Goal: Task Accomplishment & Management: Use online tool/utility

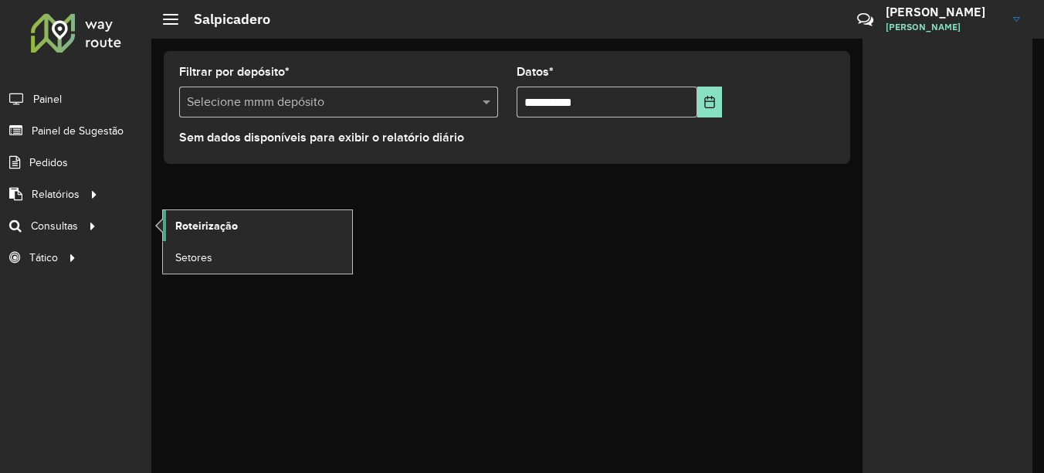
click at [216, 227] on span "Roteirização" at bounding box center [206, 226] width 63 height 16
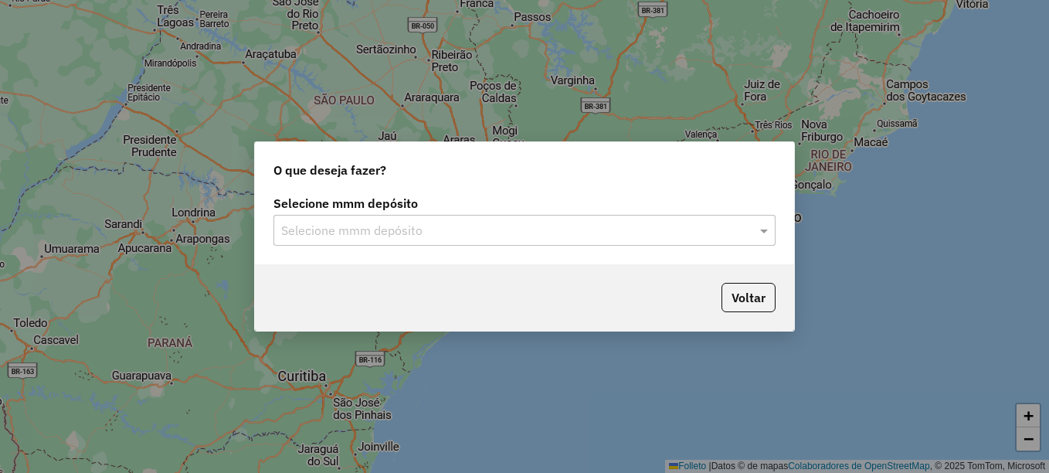
click at [302, 226] on input "text" at bounding box center [509, 231] width 456 height 19
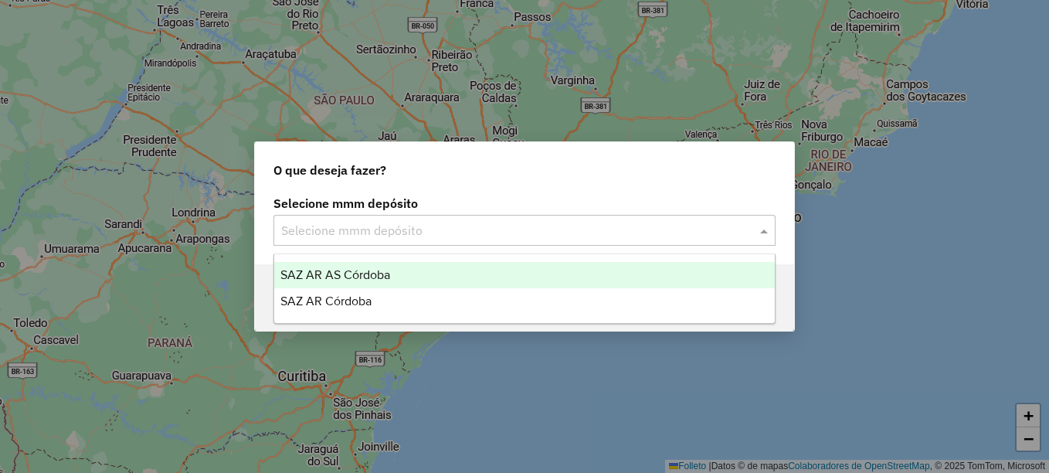
click at [368, 270] on span "SAZ AR AS Córdoba" at bounding box center [335, 274] width 110 height 13
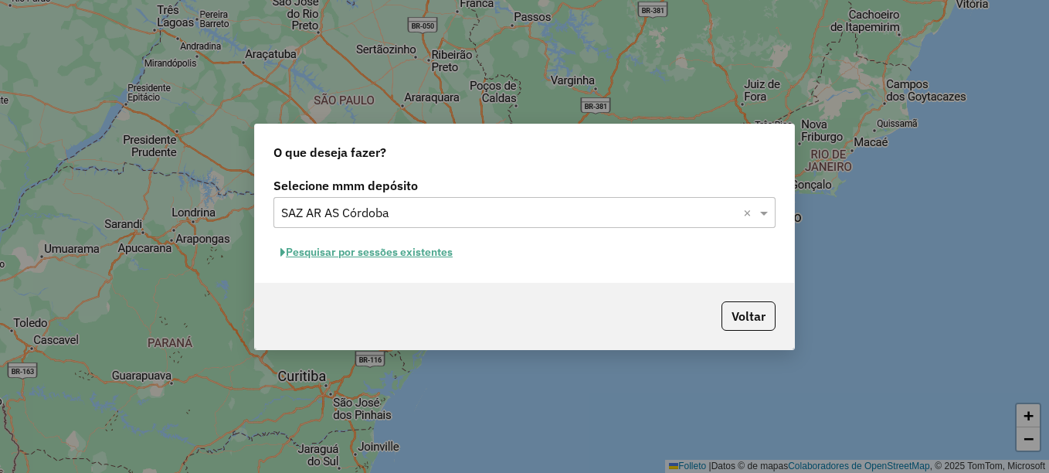
click at [383, 256] on font "Pesquisar por sessões existentes" at bounding box center [369, 252] width 167 height 14
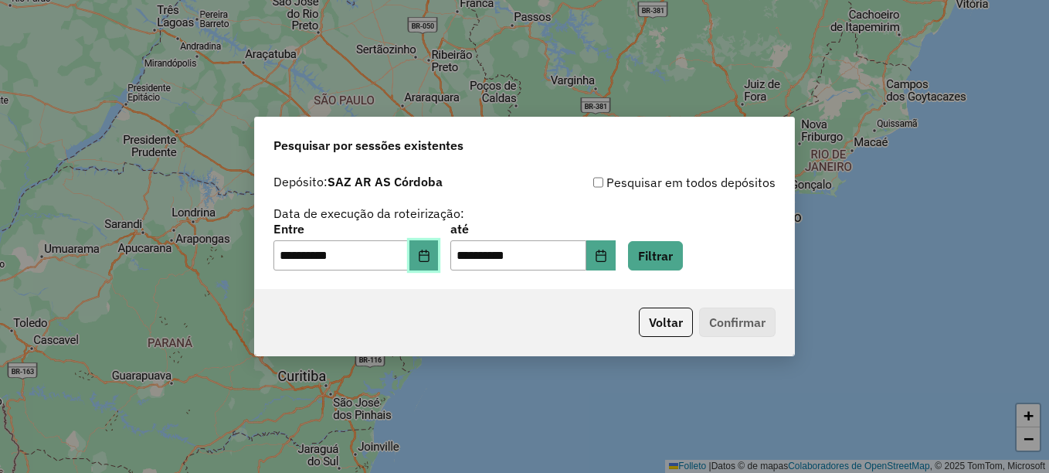
click at [431, 263] on button "Elija la fecha" at bounding box center [423, 255] width 29 height 31
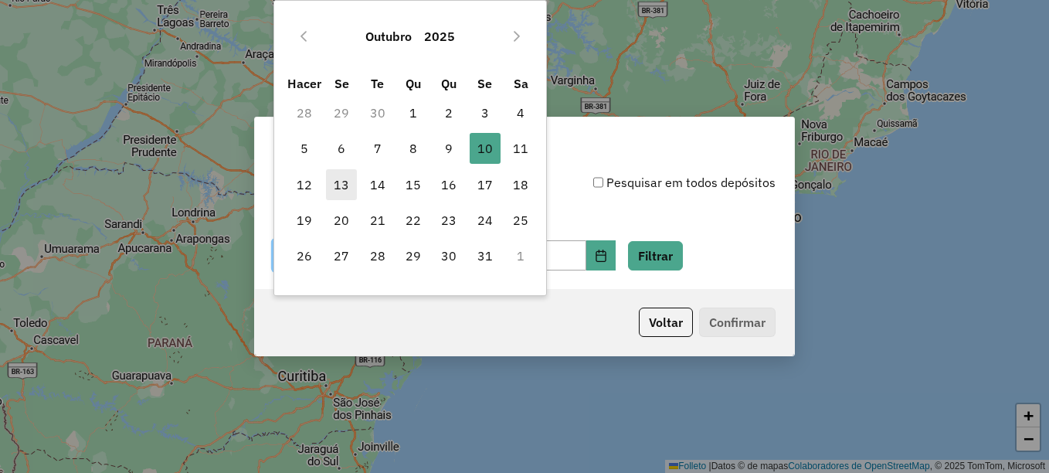
click at [338, 192] on font "13" at bounding box center [341, 184] width 15 height 19
type input "**********"
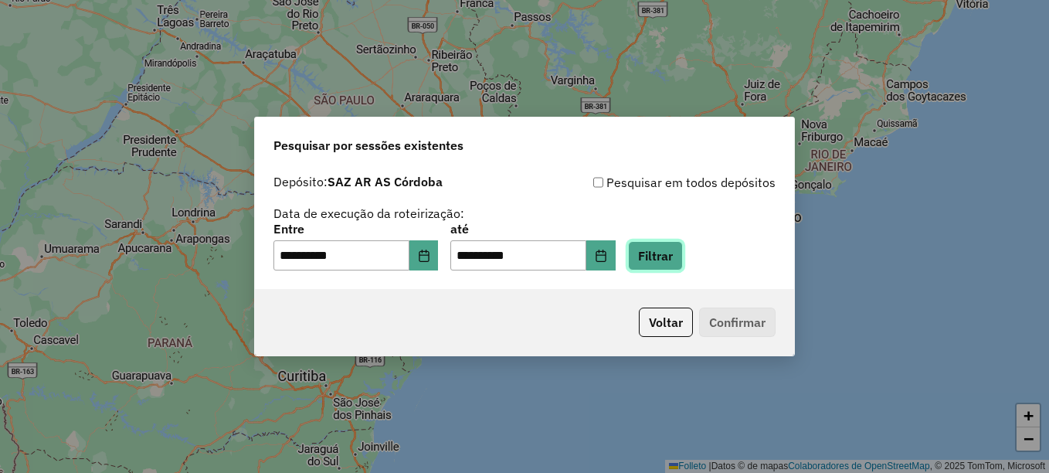
click at [670, 246] on button "Filtrar" at bounding box center [655, 255] width 55 height 29
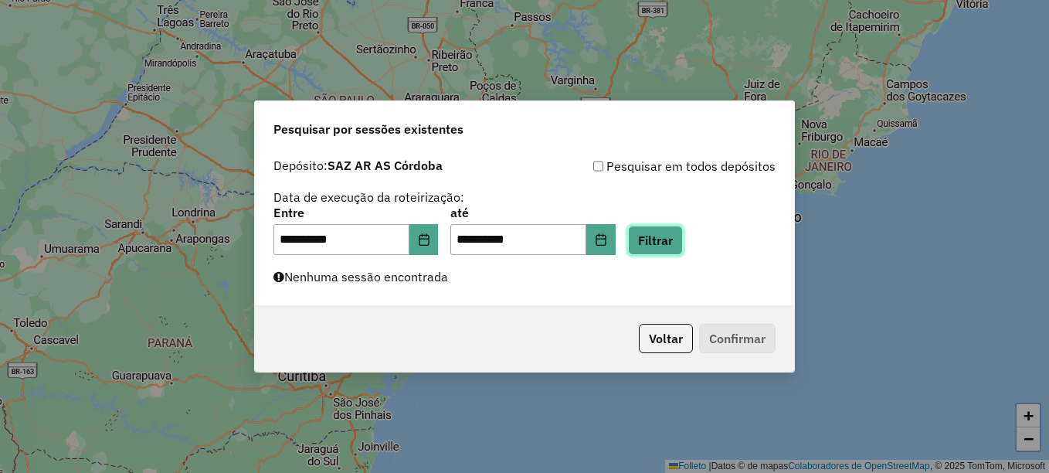
click at [668, 242] on button "Filtrar" at bounding box center [655, 240] width 55 height 29
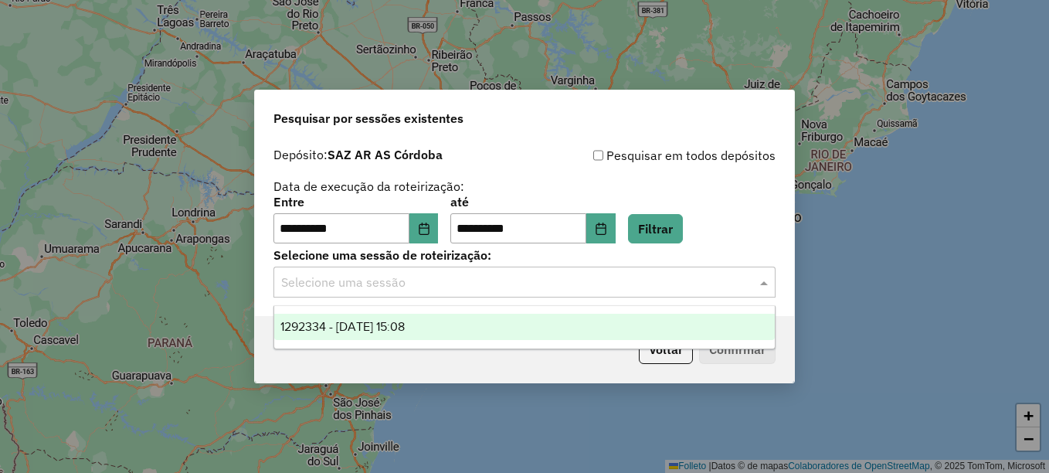
click at [456, 285] on input "text" at bounding box center [509, 282] width 456 height 19
click at [405, 327] on span "1292334 - 13/10/2025 15:08" at bounding box center [342, 326] width 124 height 13
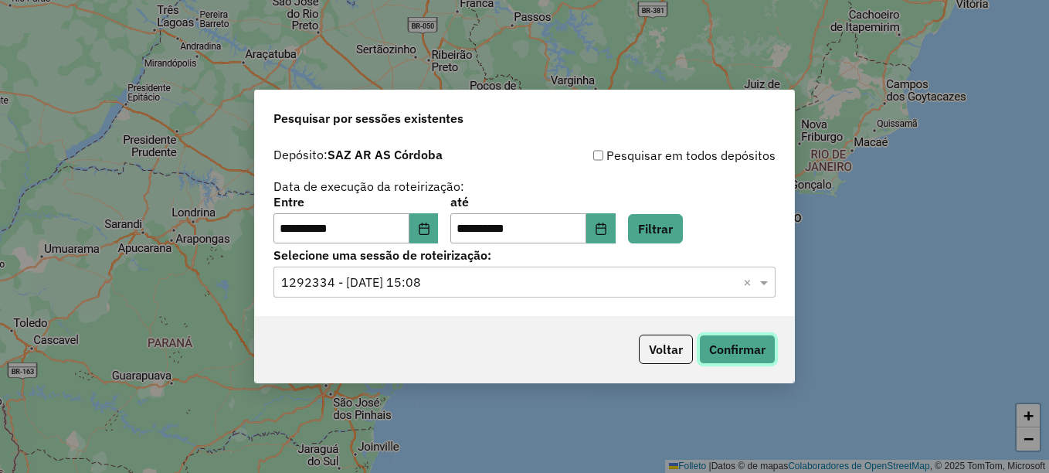
click at [735, 348] on button "Confirmar" at bounding box center [737, 348] width 76 height 29
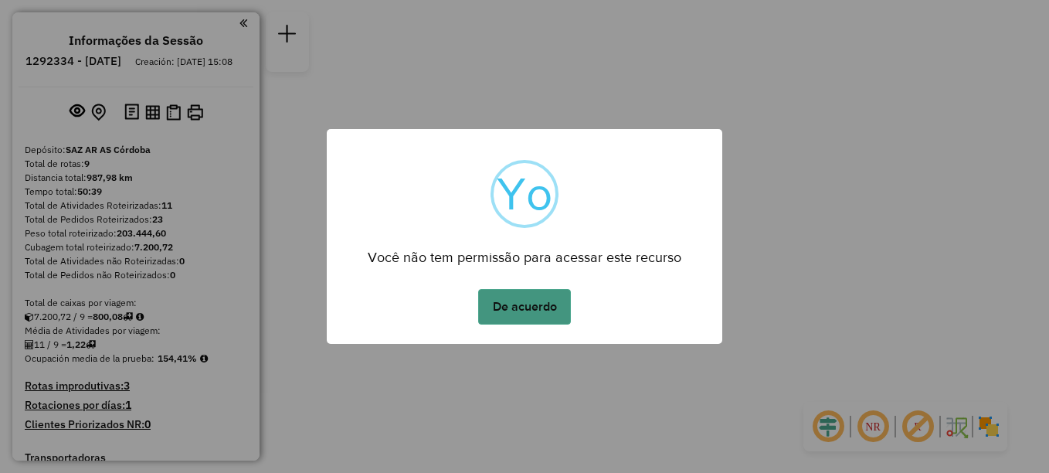
click at [497, 293] on button "De acuerdo" at bounding box center [524, 307] width 93 height 36
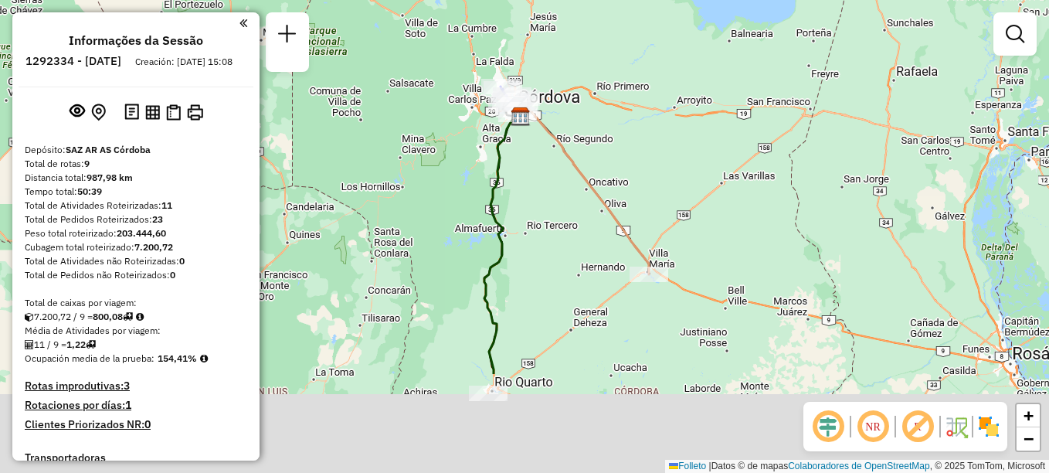
drag, startPoint x: 567, startPoint y: 409, endPoint x: 558, endPoint y: 253, distance: 155.5
click at [558, 258] on div "Janela de atendimento Grade de atendimento Capacidade Transportadoras Veículos …" at bounding box center [524, 236] width 1049 height 473
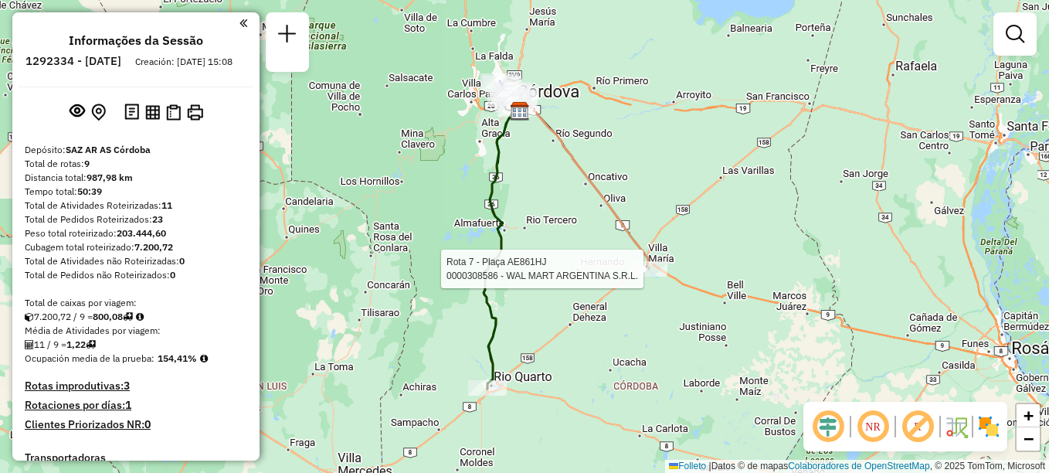
select select "**********"
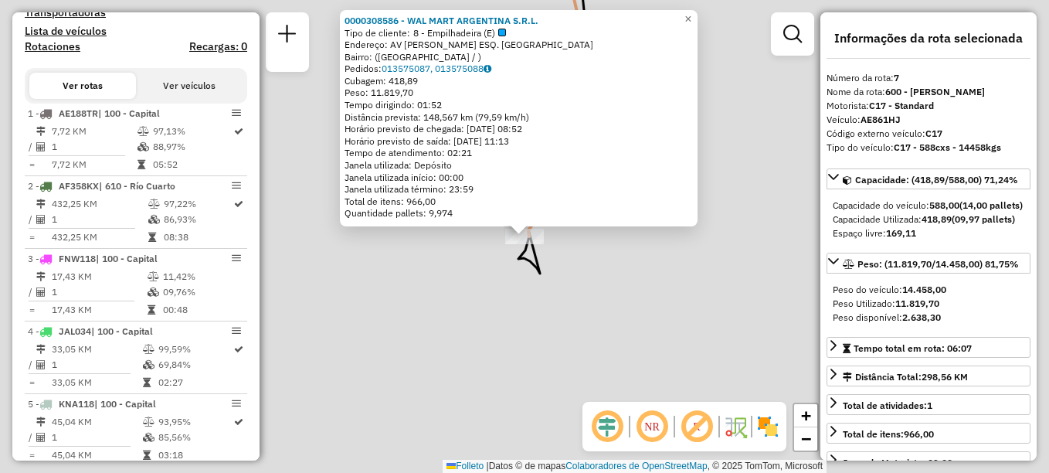
scroll to position [785, 0]
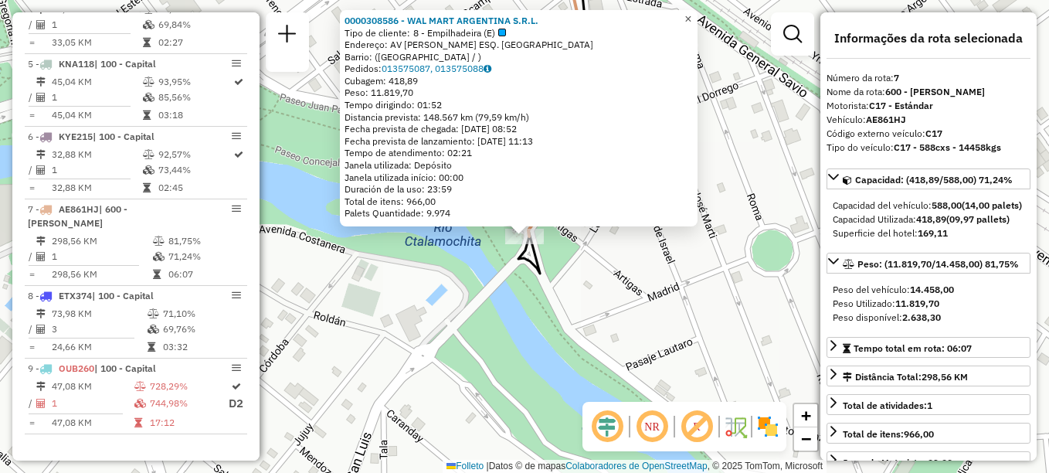
click at [691, 17] on span "×" at bounding box center [687, 18] width 7 height 13
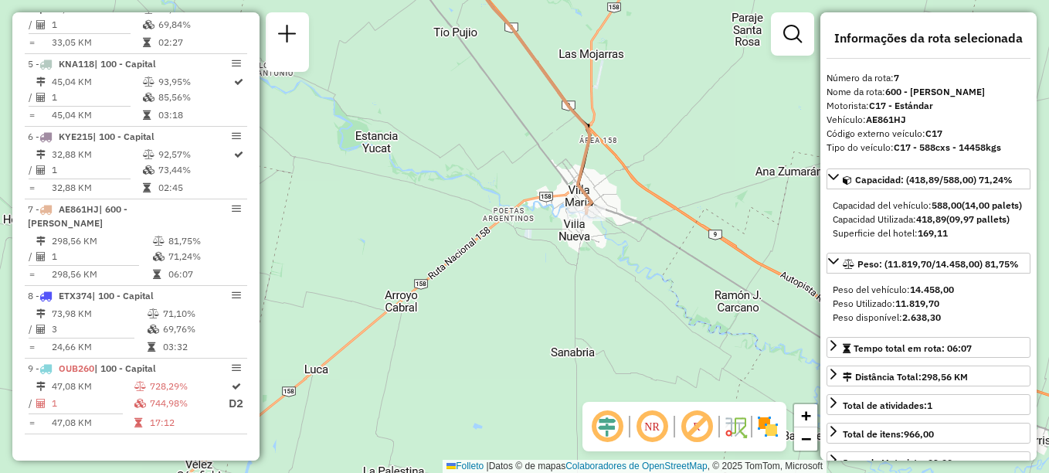
drag, startPoint x: 619, startPoint y: 212, endPoint x: 636, endPoint y: 187, distance: 30.2
click at [636, 187] on div "Janela de atendimento Grade de atendimento Capacidade Transportadoras Veículos …" at bounding box center [524, 236] width 1049 height 473
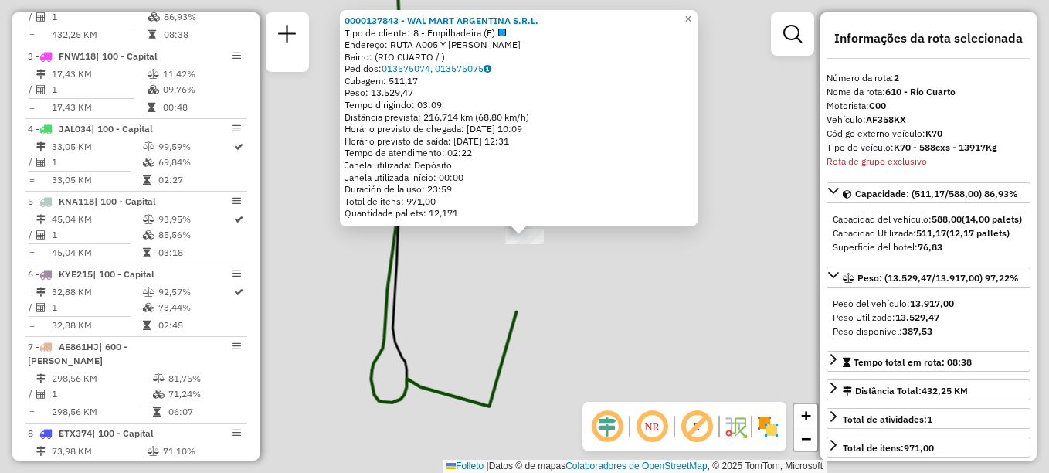
scroll to position [622, 0]
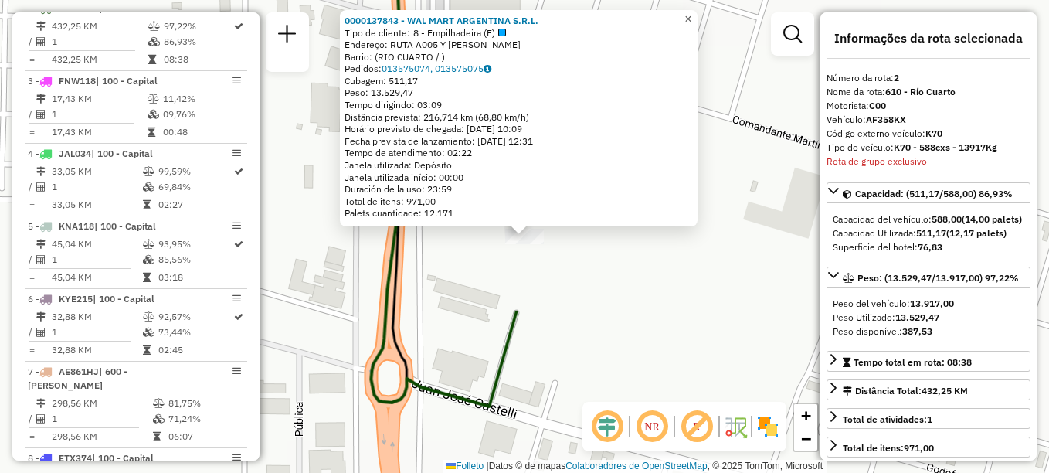
click at [691, 15] on span "×" at bounding box center [687, 18] width 7 height 13
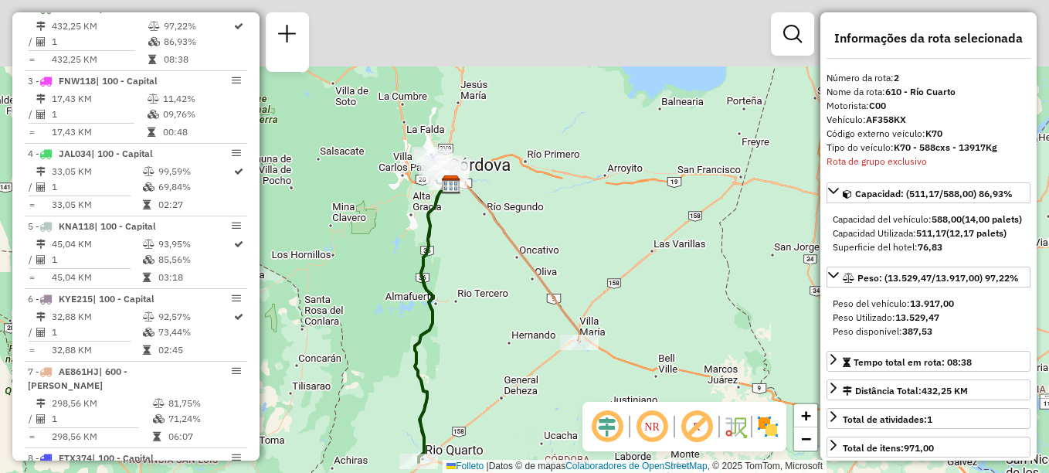
drag, startPoint x: 456, startPoint y: 192, endPoint x: 460, endPoint y: 221, distance: 28.8
click at [460, 221] on div "Janela de atendimento Grade de atendimento Capacidade Transportadoras Veículos …" at bounding box center [524, 236] width 1049 height 473
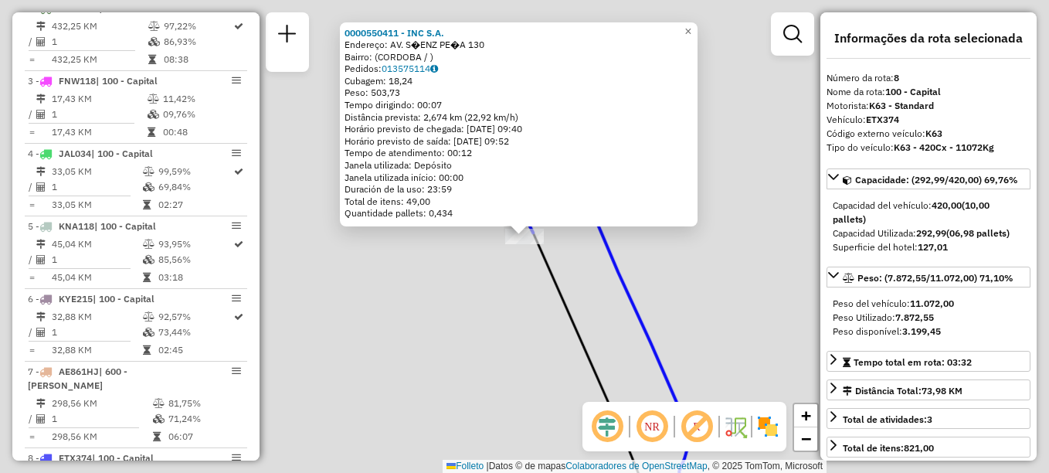
scroll to position [785, 0]
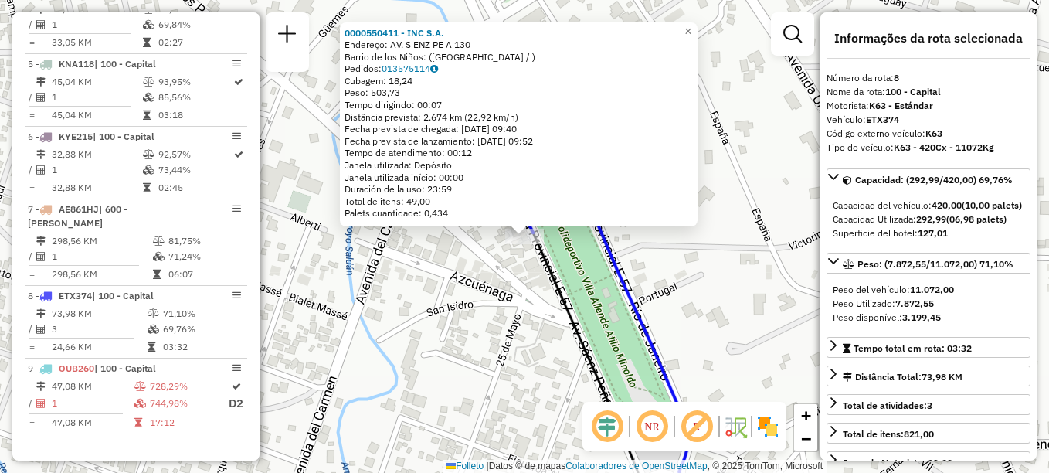
click at [498, 346] on div "Rota 8 - Placa ETX374 0000550411 - INC S.A. 0000550411 - INC S.A. Endereço: AV.…" at bounding box center [524, 236] width 1049 height 473
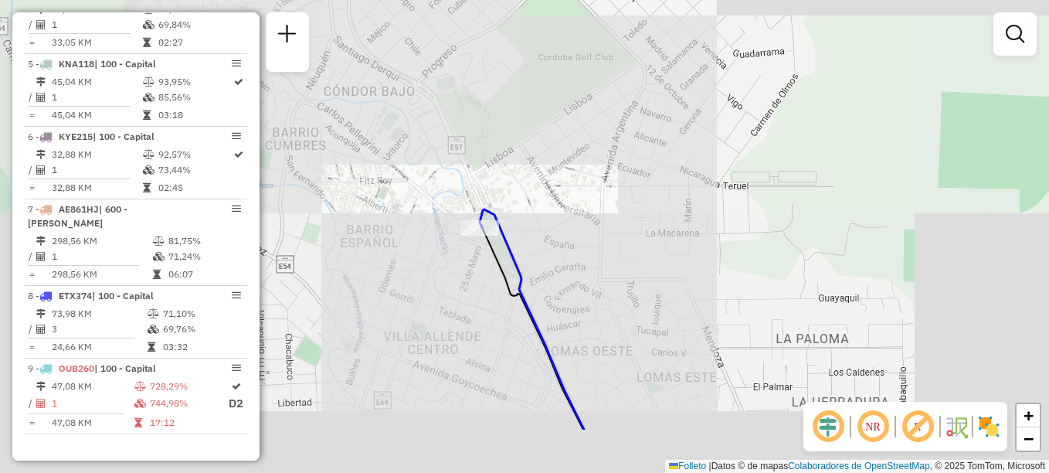
drag, startPoint x: 509, startPoint y: 324, endPoint x: 388, endPoint y: 74, distance: 278.1
click at [390, 76] on div "Janela de atendimento Grade de atendimento Capacidade Transportadoras Veículos …" at bounding box center [524, 236] width 1049 height 473
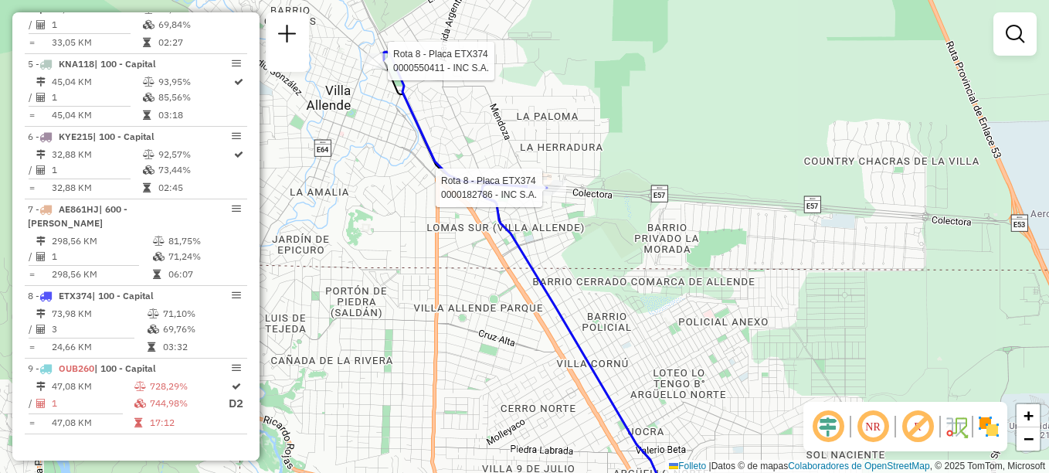
select select "**********"
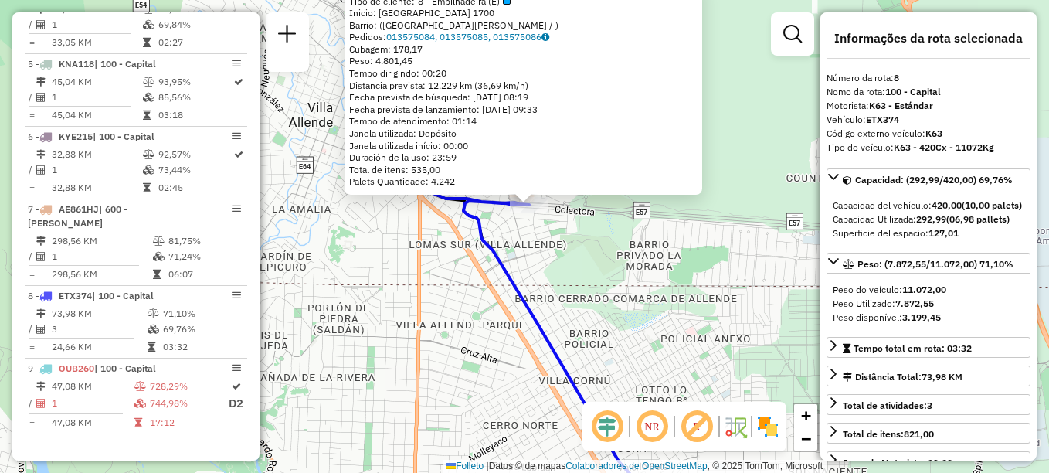
drag, startPoint x: 538, startPoint y: 310, endPoint x: 406, endPoint y: 156, distance: 202.1
click at [432, 195] on div "0000182786 - INC S.A. Tipo de cliente: 8 - Empilhadeira (E) Inicio: RIO DE JANE…" at bounding box center [524, 236] width 1049 height 473
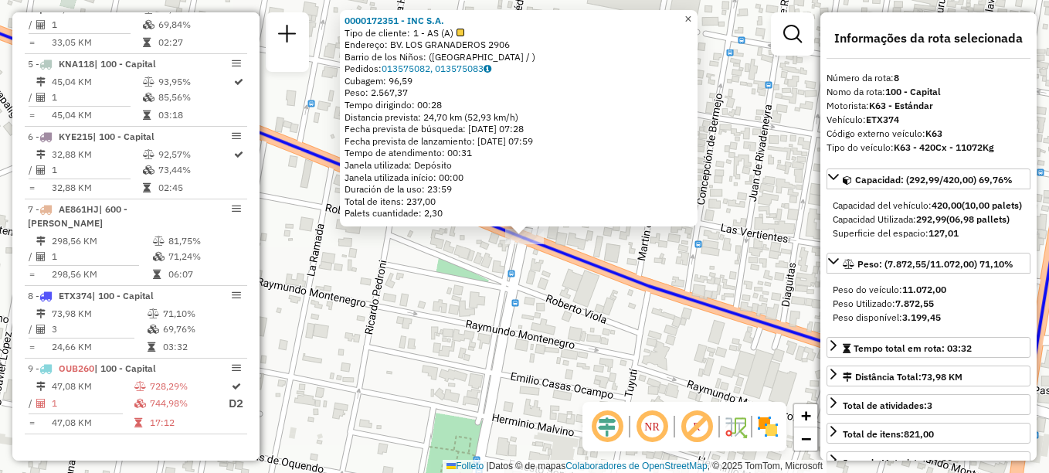
click at [697, 16] on link "×" at bounding box center [688, 19] width 19 height 19
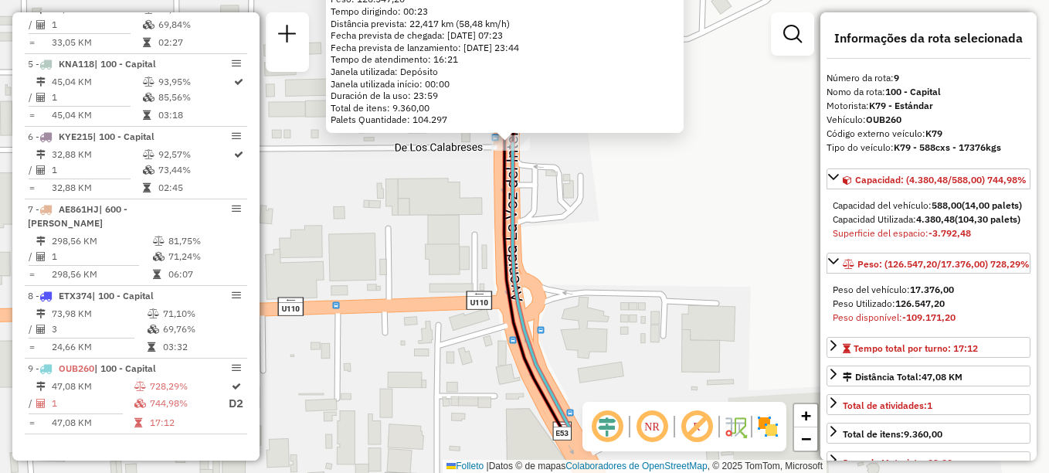
drag, startPoint x: 646, startPoint y: 273, endPoint x: 618, endPoint y: 168, distance: 109.6
click at [626, 173] on div "0000046598 - CYRE S.A. (SOLO SIEMPRE!!!!!!!!!!) Tipo de cliente: 70 - Solo (Z) …" at bounding box center [524, 236] width 1049 height 473
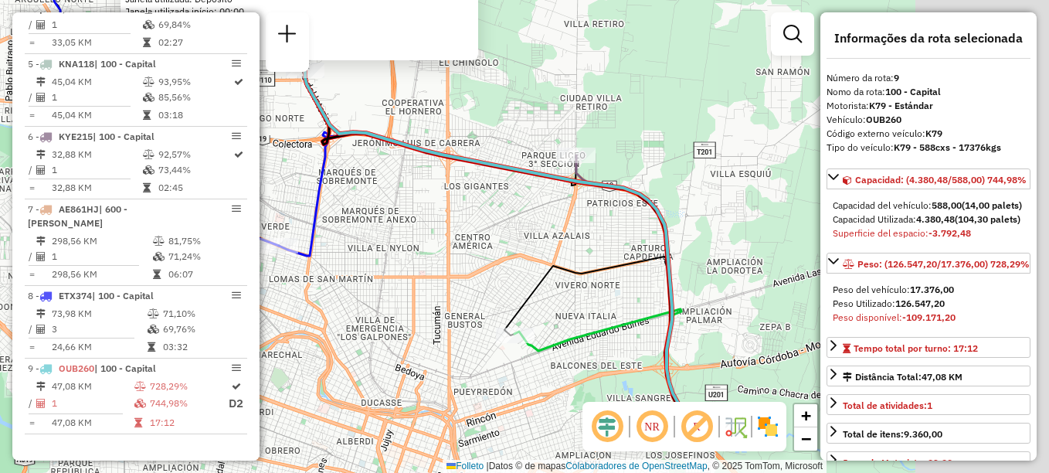
drag, startPoint x: 668, startPoint y: 255, endPoint x: 468, endPoint y: 142, distance: 229.6
click at [466, 150] on icon at bounding box center [496, 244] width 382 height 348
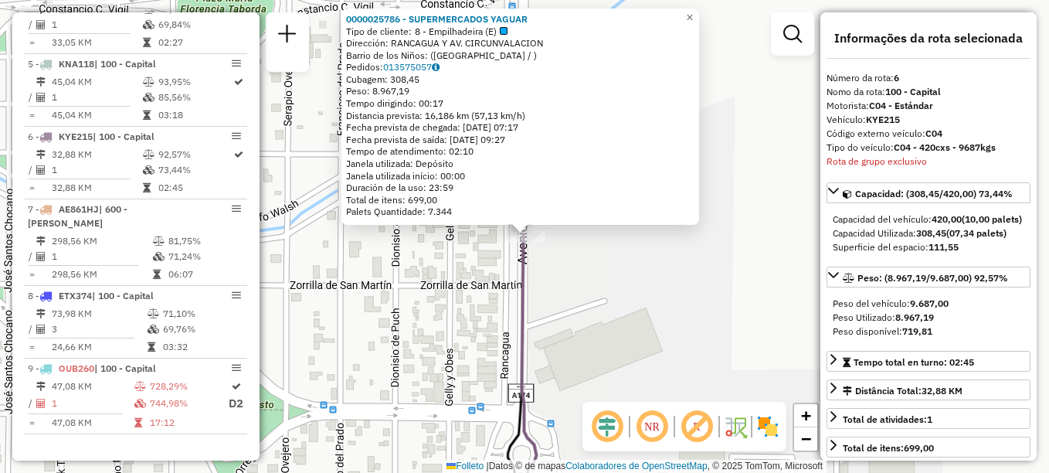
drag, startPoint x: 573, startPoint y: 270, endPoint x: 555, endPoint y: 44, distance: 227.0
click at [557, 55] on div "0000025786 - SUPERMERCADOS YAGUAR Tipo de cliente: 8 - Empilhadeira (E) Direcci…" at bounding box center [524, 236] width 1049 height 473
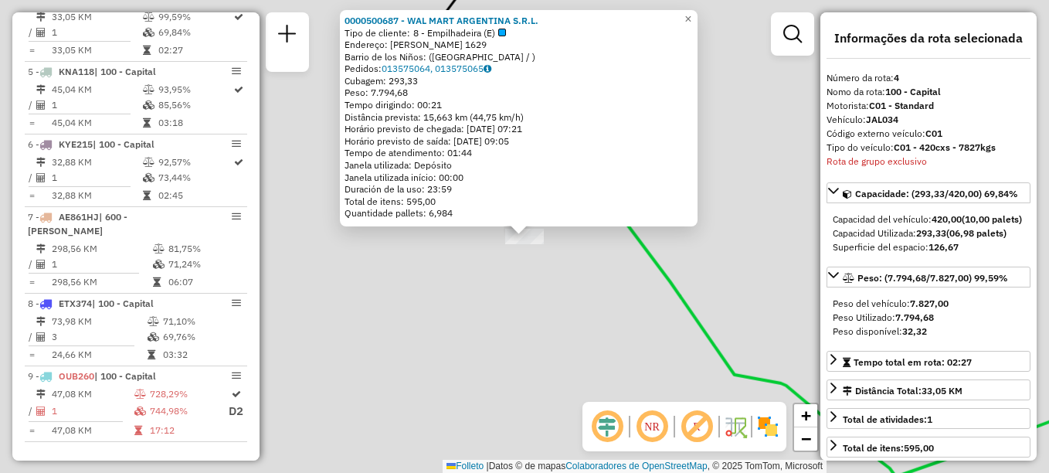
scroll to position [768, 0]
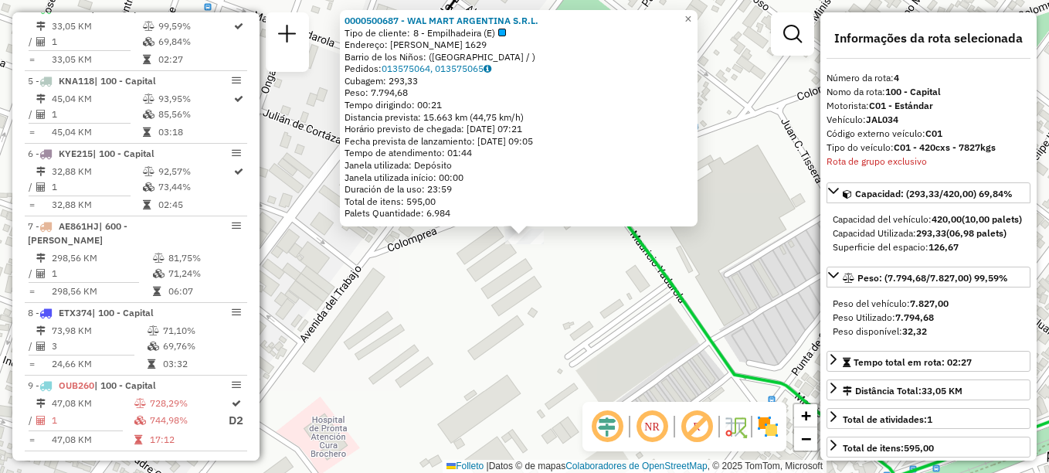
drag, startPoint x: 487, startPoint y: 266, endPoint x: 500, endPoint y: 259, distance: 14.9
click at [500, 259] on div "0000500687 - WAL MART ARGENTINA S.R.L. Tipo de cliente: 8 - Empilhadeira (E) En…" at bounding box center [524, 236] width 1049 height 473
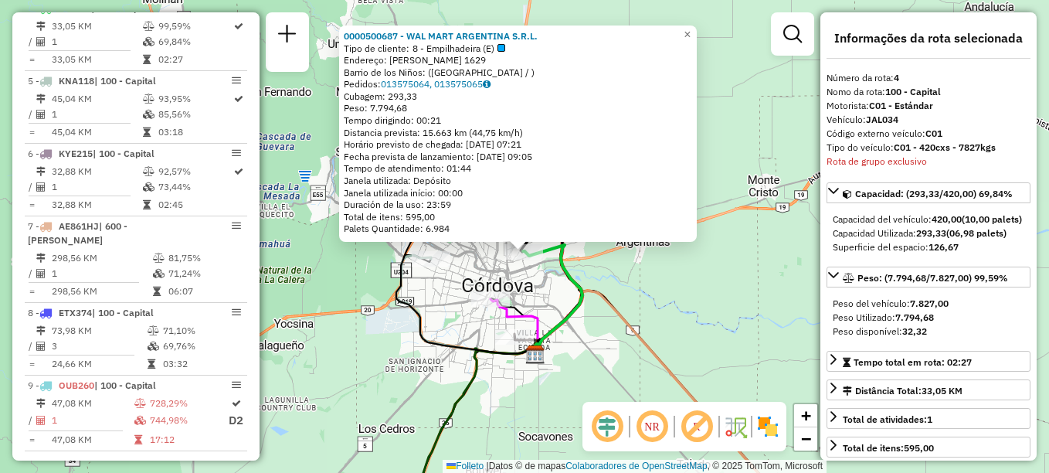
click at [521, 285] on div "0000500687 - WAL MART ARGENTINA S.R.L. Tipo de cliente: 8 - Empilhadeira (E) En…" at bounding box center [524, 236] width 1049 height 473
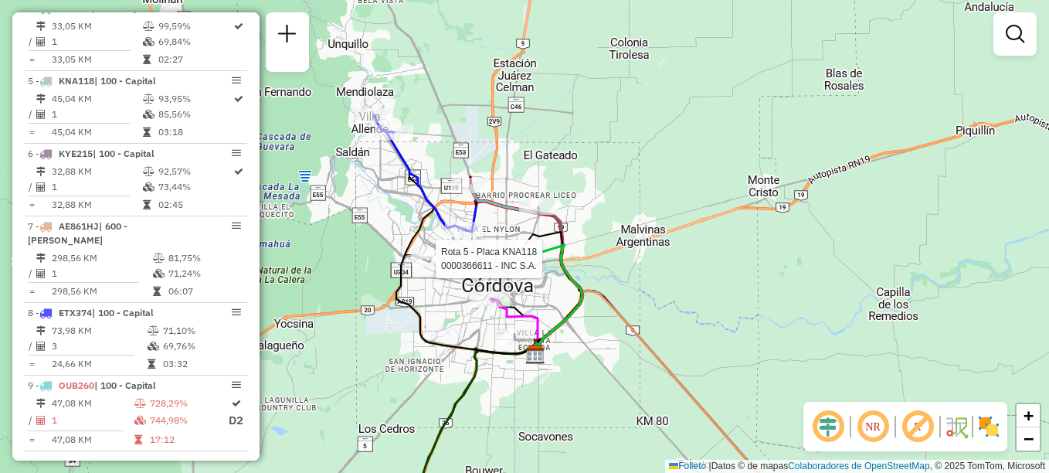
scroll to position [785, 0]
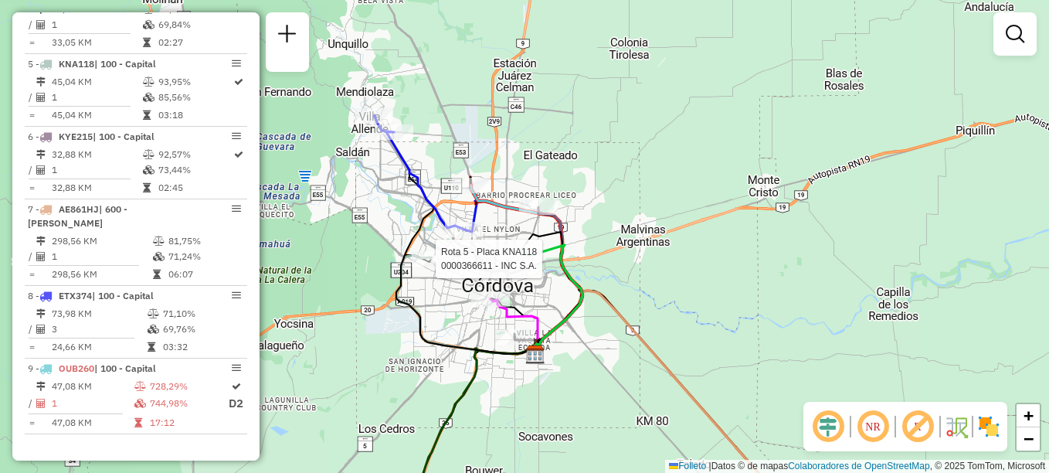
select select "**********"
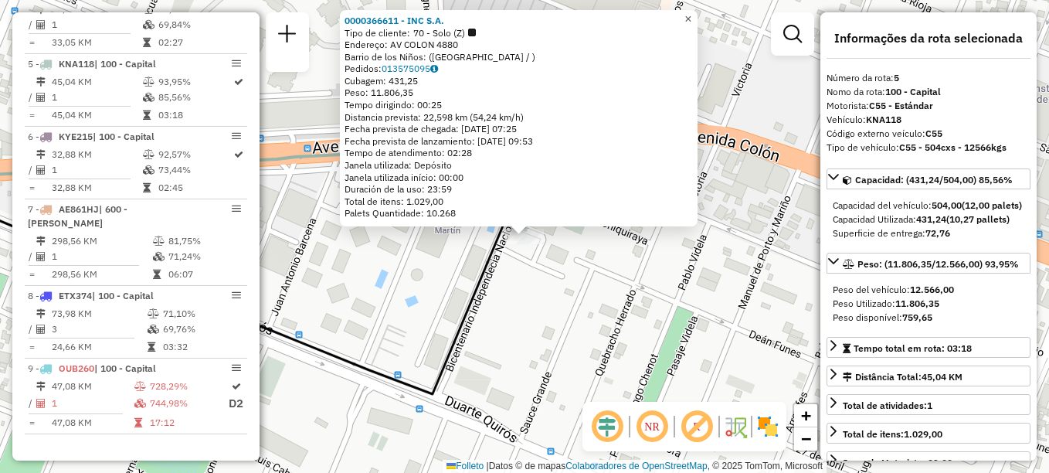
click at [697, 10] on link "×" at bounding box center [688, 19] width 19 height 19
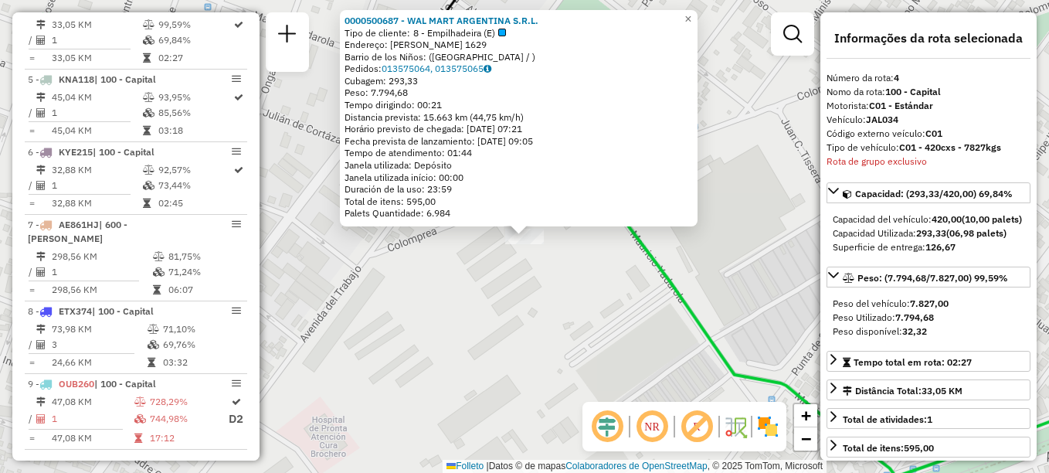
scroll to position [768, 0]
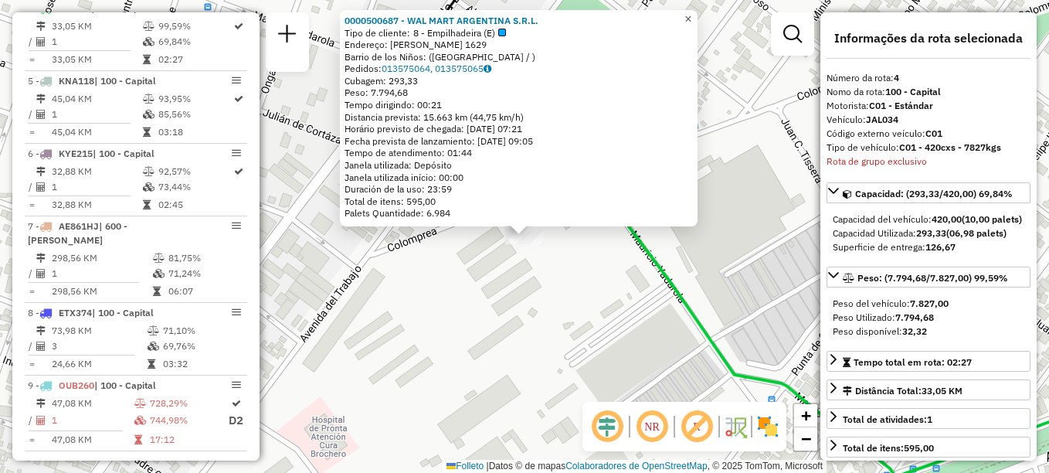
click at [691, 14] on span "×" at bounding box center [687, 18] width 7 height 13
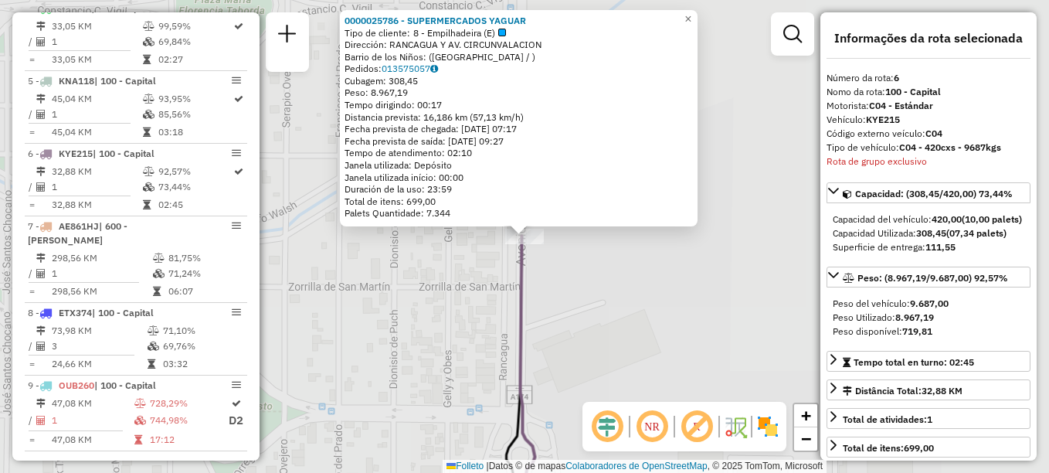
scroll to position [785, 0]
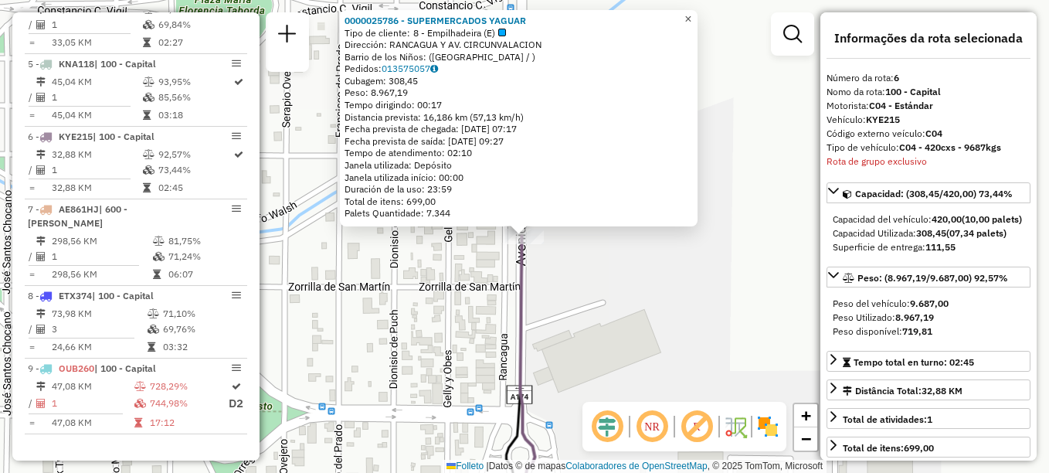
click at [691, 12] on span "×" at bounding box center [687, 18] width 7 height 13
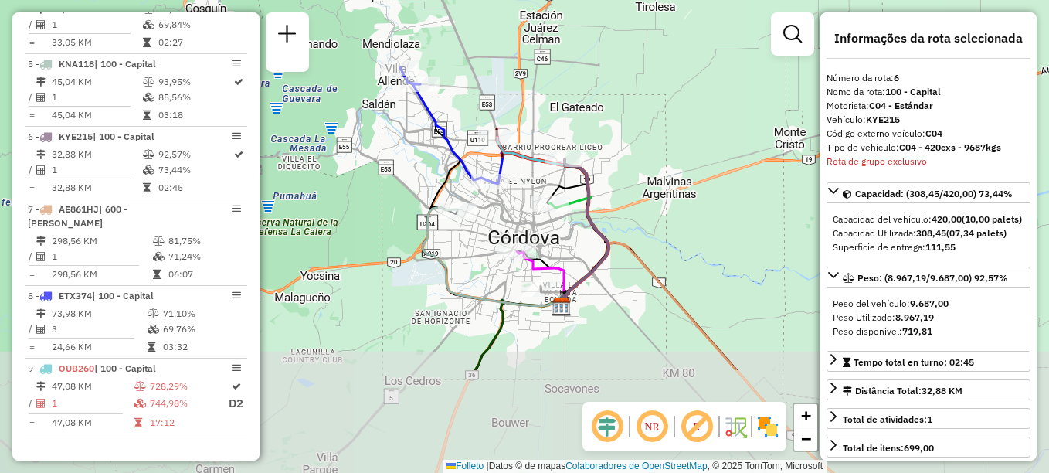
drag, startPoint x: 464, startPoint y: 344, endPoint x: 534, endPoint y: 194, distance: 165.5
click at [534, 194] on div "Janela de atendimento Grade de atendimento Capacidade Transportadoras Veículos …" at bounding box center [524, 236] width 1049 height 473
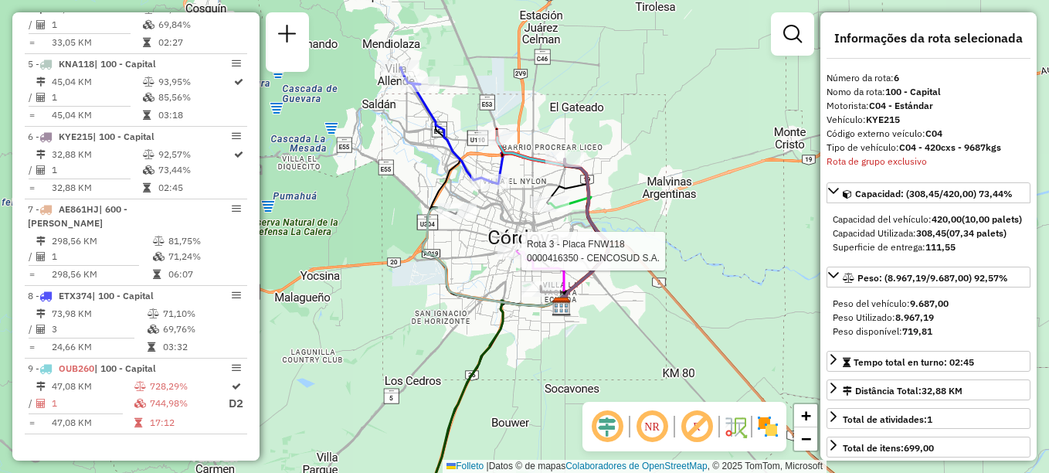
click at [521, 259] on div at bounding box center [516, 250] width 39 height 15
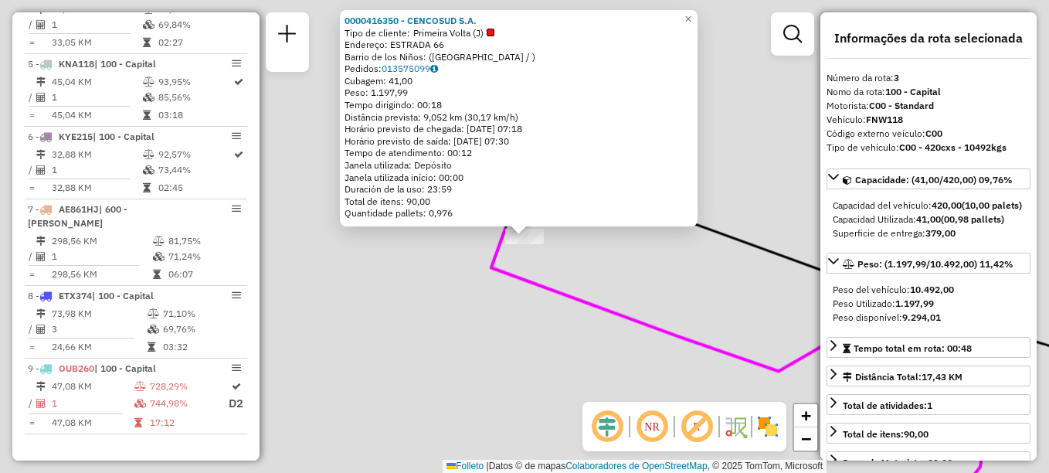
scroll to position [695, 0]
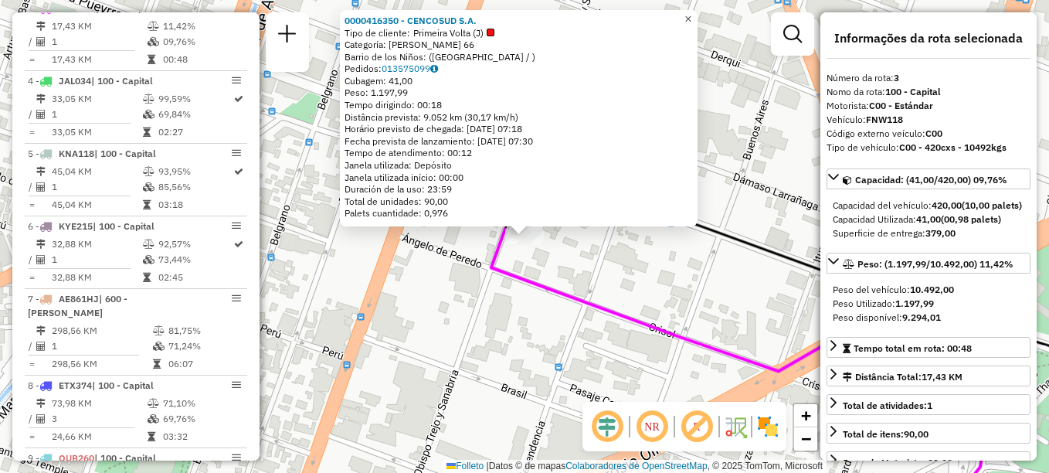
click at [691, 12] on span "×" at bounding box center [687, 18] width 7 height 13
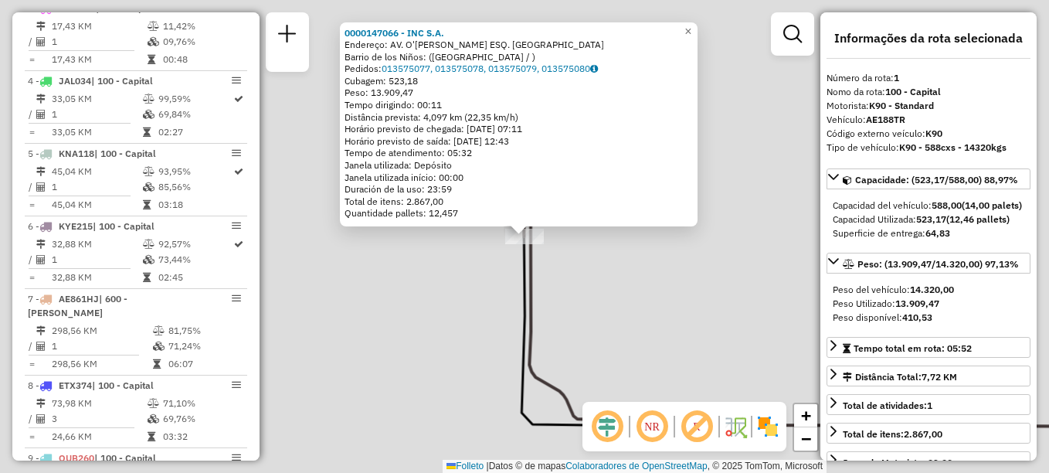
scroll to position [550, 0]
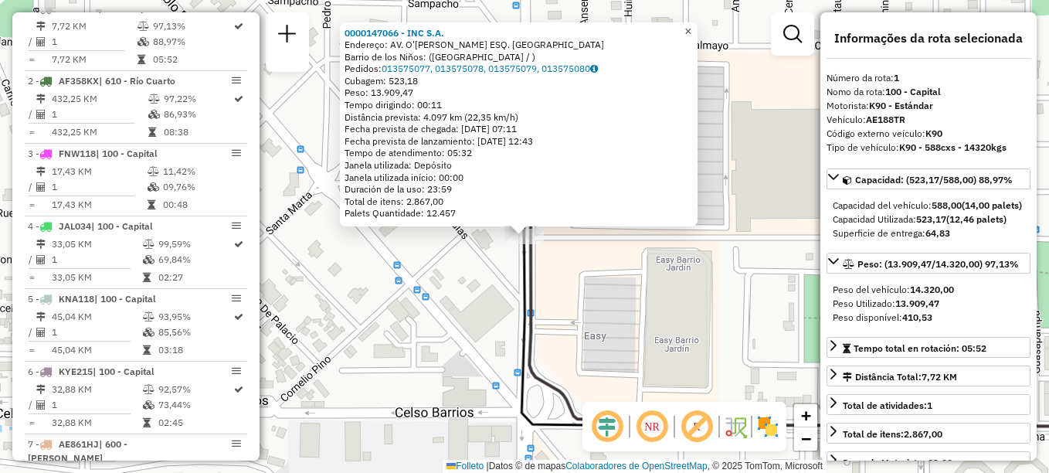
click at [691, 25] on span "×" at bounding box center [687, 31] width 7 height 13
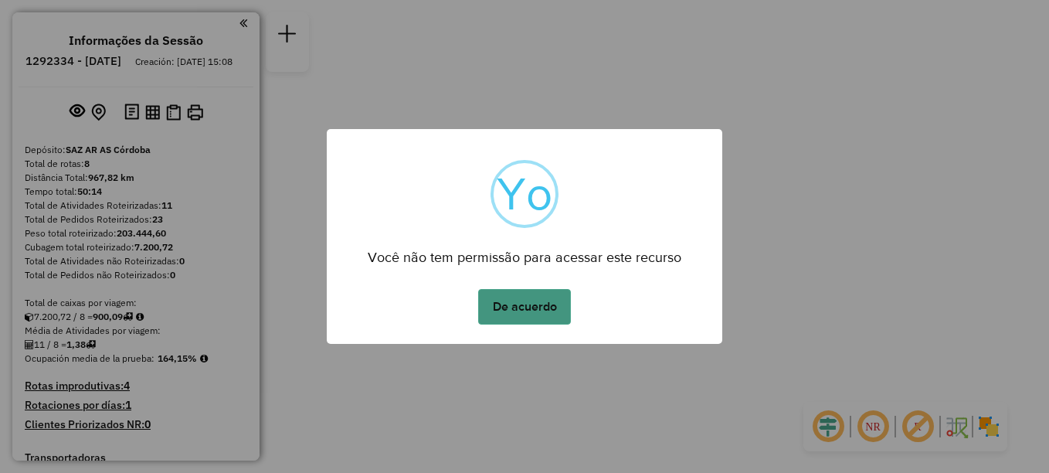
click at [537, 311] on button "De acuerdo" at bounding box center [524, 307] width 93 height 36
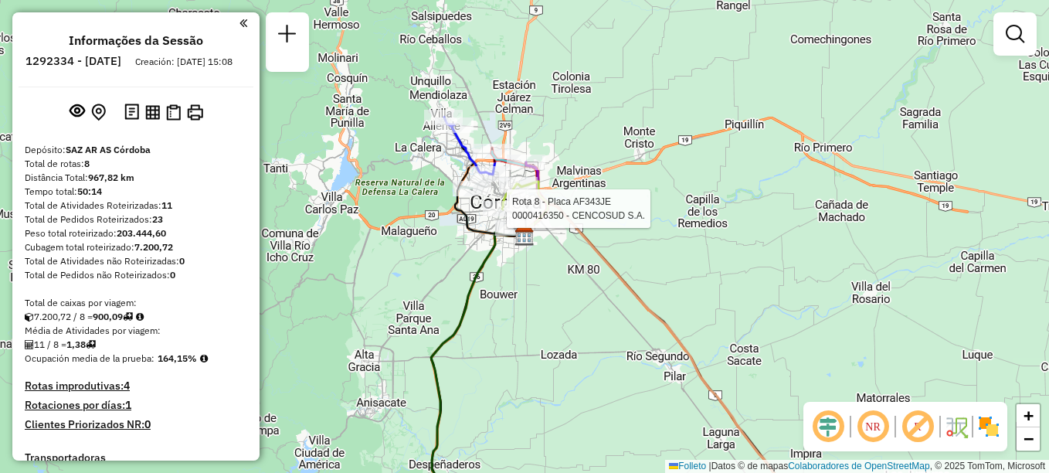
select select "**********"
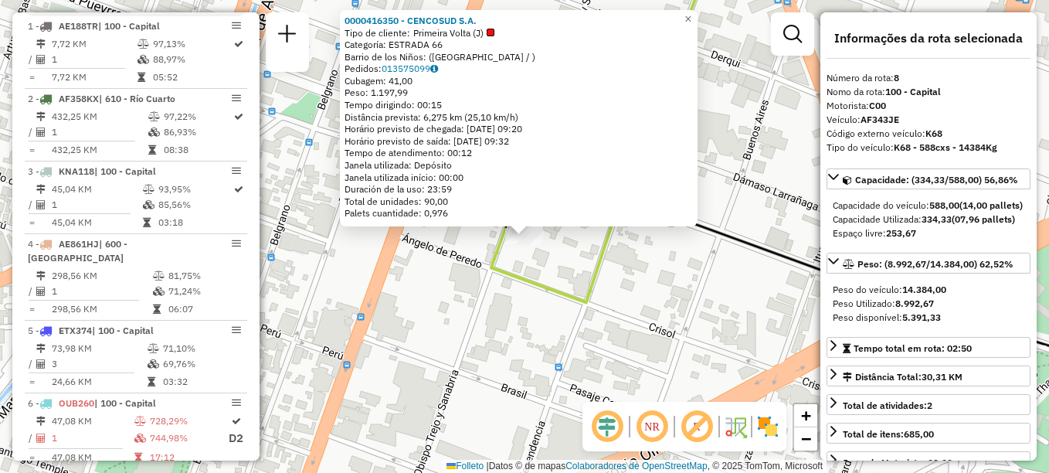
scroll to position [712, 0]
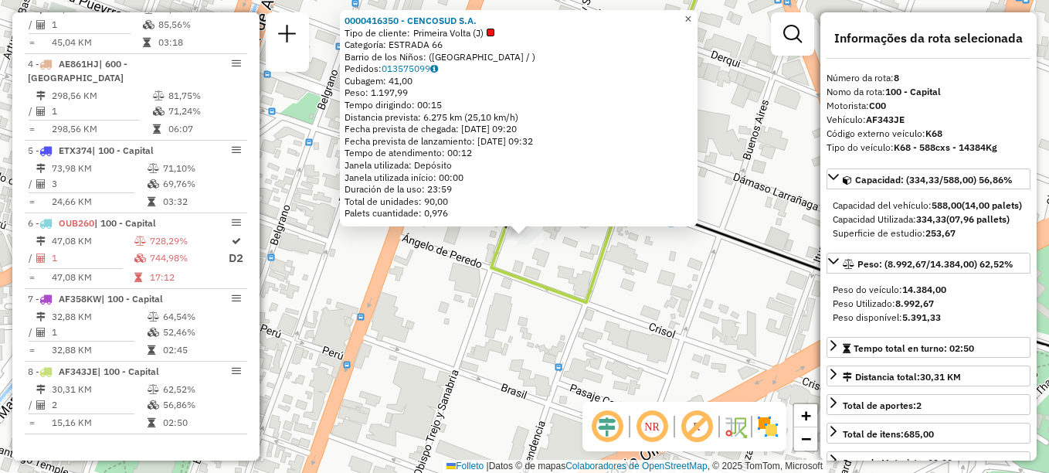
click at [691, 14] on span "×" at bounding box center [687, 18] width 7 height 13
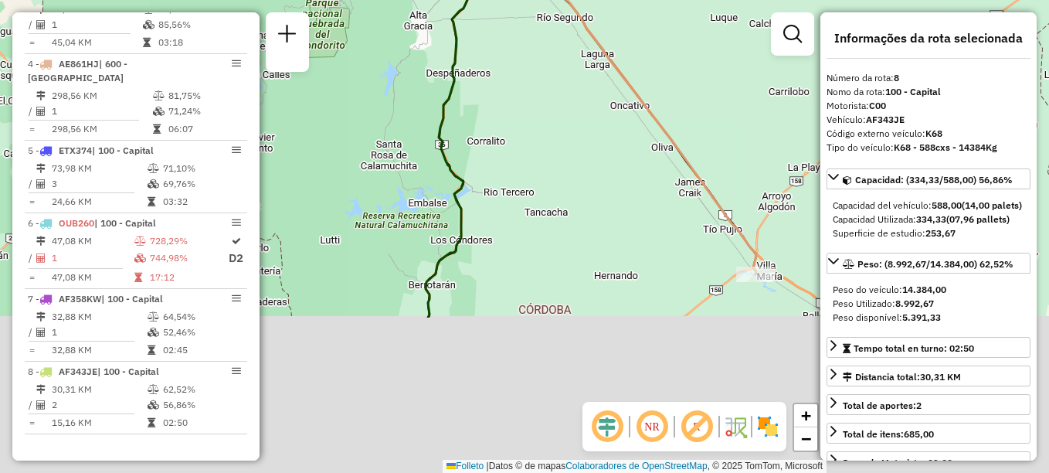
drag, startPoint x: 444, startPoint y: 331, endPoint x: 471, endPoint y: -11, distance: 343.2
click at [471, 0] on html "Aguarde... Pop-up bloqueado! Seu navegador bloqueou automáticamente a abertura …" at bounding box center [524, 236] width 1049 height 473
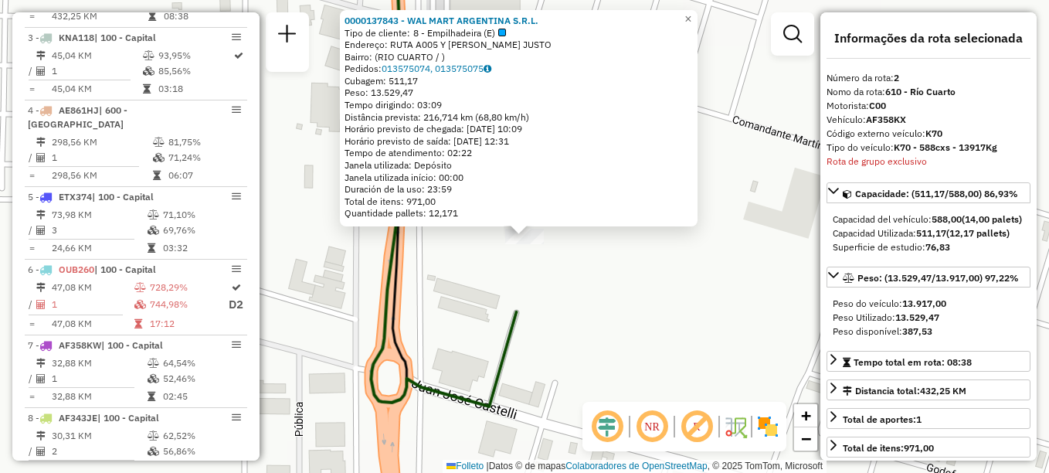
scroll to position [622, 0]
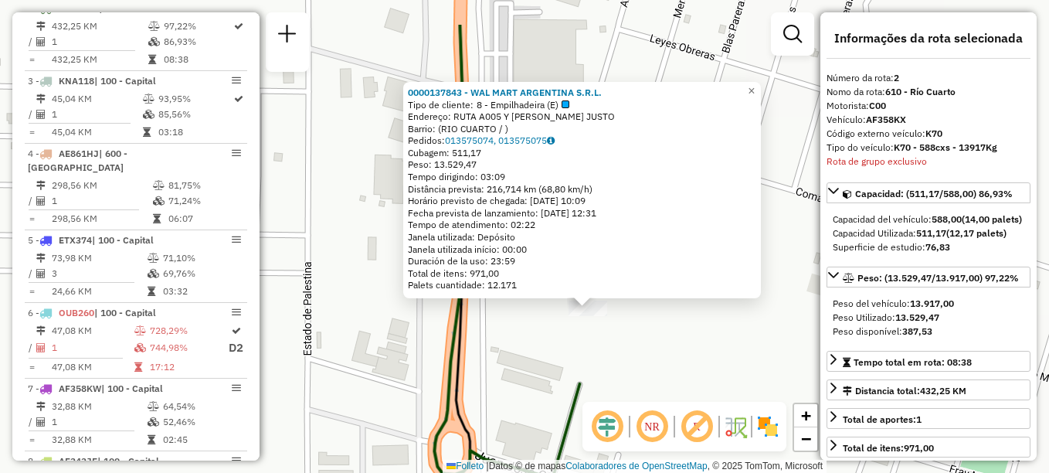
drag, startPoint x: 541, startPoint y: 293, endPoint x: 599, endPoint y: 343, distance: 76.7
click at [599, 343] on div "0000137843 - WAL MART ARGENTINA S.R.L. Tipo de cliente: 8 - Empilhadeira (E) En…" at bounding box center [524, 236] width 1049 height 473
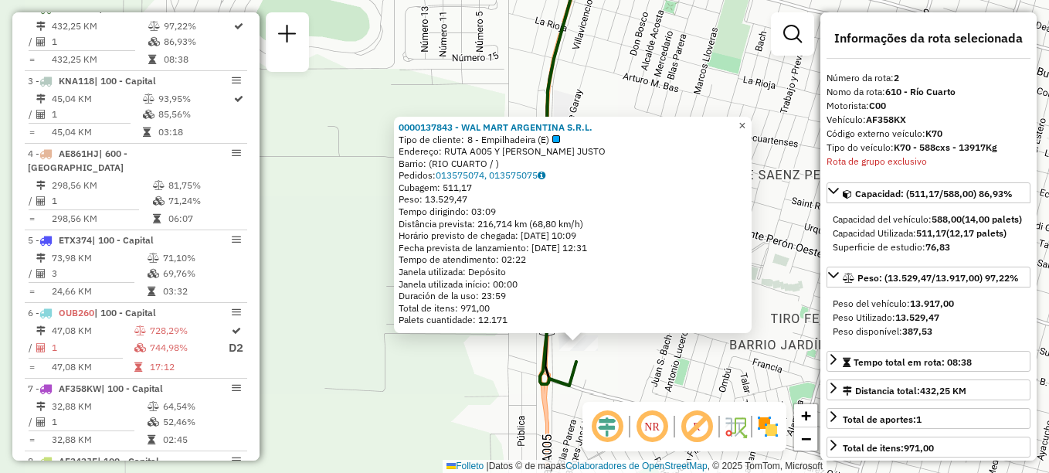
click at [745, 124] on span "×" at bounding box center [741, 125] width 7 height 13
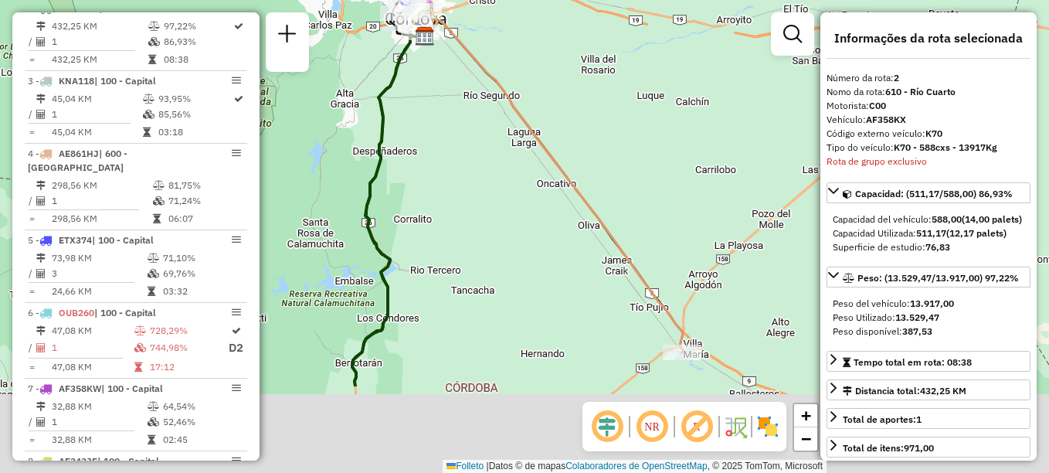
drag, startPoint x: 618, startPoint y: 361, endPoint x: 532, endPoint y: 163, distance: 216.2
click at [532, 165] on div "Janela de atendimento Grade de atendimento Capacidade Transportadoras Veículos …" at bounding box center [524, 236] width 1049 height 473
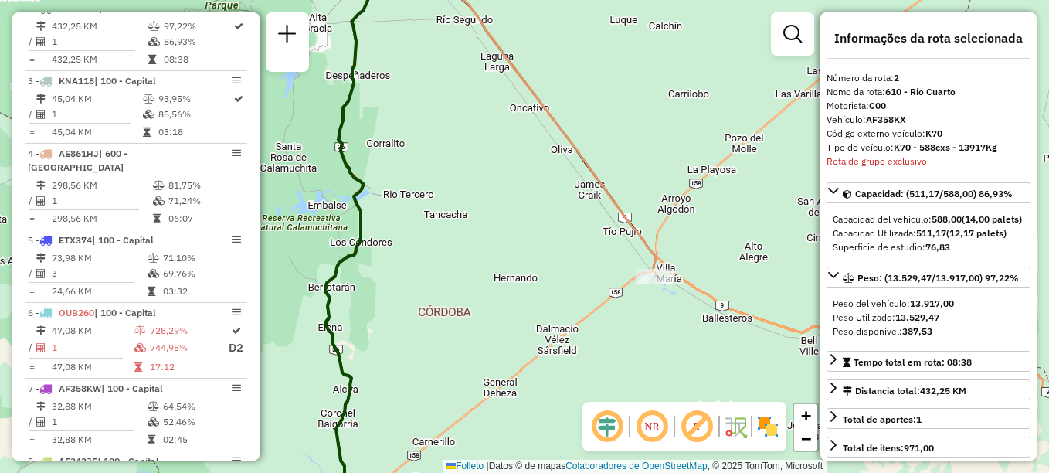
drag, startPoint x: 647, startPoint y: 460, endPoint x: 680, endPoint y: 472, distance: 34.4
click at [676, 472] on div "Janela de atendimento Grade de atendimento Capacidade Transportadoras Veículos …" at bounding box center [524, 236] width 1049 height 473
